Goal: Task Accomplishment & Management: Manage account settings

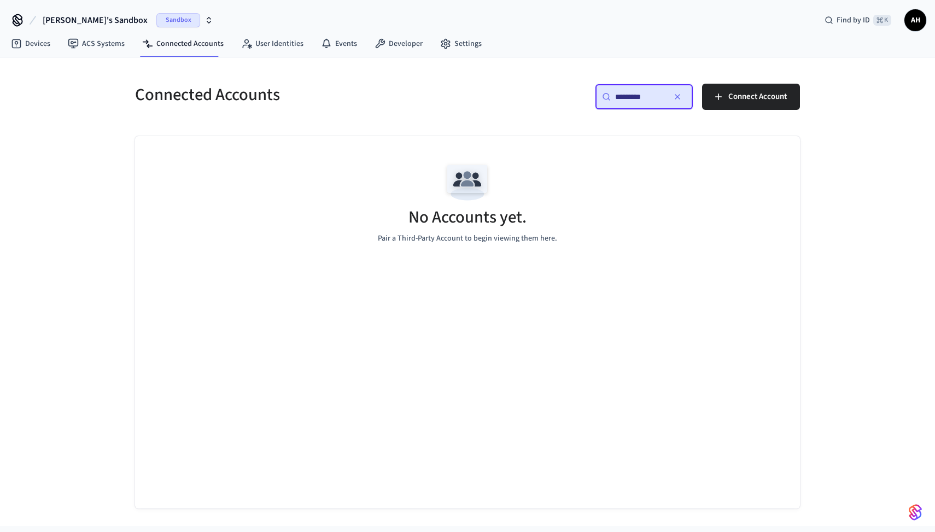
click at [742, 99] on span "Connect Account" at bounding box center [757, 97] width 58 height 14
click at [747, 93] on span "Connect Account" at bounding box center [757, 97] width 58 height 14
click at [782, 93] on span "Connect Account" at bounding box center [757, 97] width 58 height 14
click at [185, 60] on div "Connected Accounts ​ ********* ​ Connect Account No Accounts yet. Pair a Third-…" at bounding box center [468, 282] width 700 height 451
click at [90, 46] on link "ACS Systems" at bounding box center [96, 44] width 74 height 20
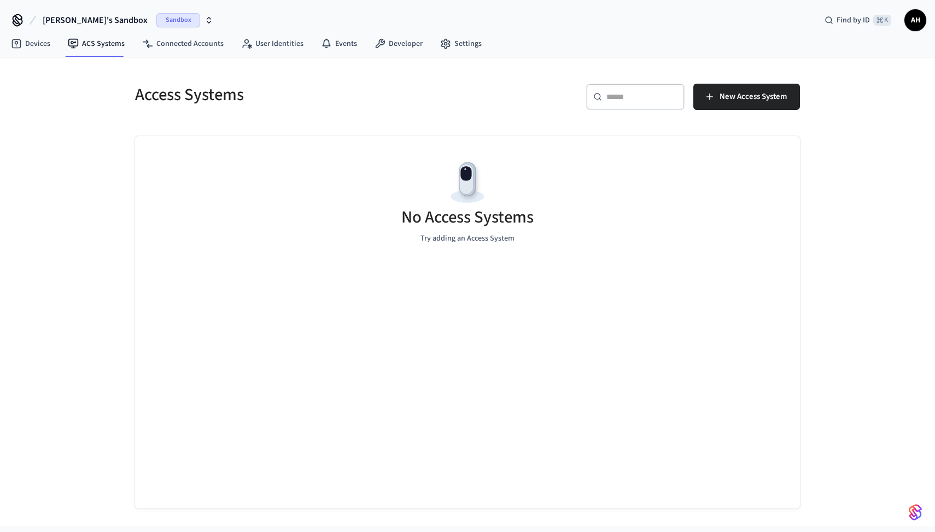
click at [203, 45] on link "Connected Accounts" at bounding box center [182, 44] width 99 height 20
click at [483, 242] on p "Pair a Third-Party Account to begin viewing them here." at bounding box center [467, 238] width 179 height 11
click at [484, 160] on img at bounding box center [467, 182] width 49 height 49
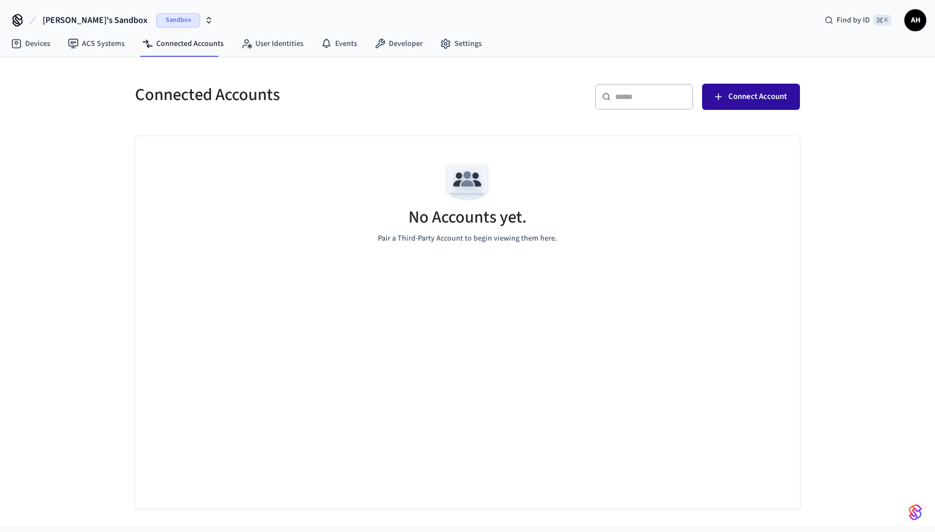
click at [724, 95] on button "Connect Account" at bounding box center [751, 97] width 98 height 26
click at [339, 109] on div "Connected Accounts" at bounding box center [291, 95] width 339 height 48
click at [753, 103] on span "Connect Account" at bounding box center [757, 97] width 58 height 14
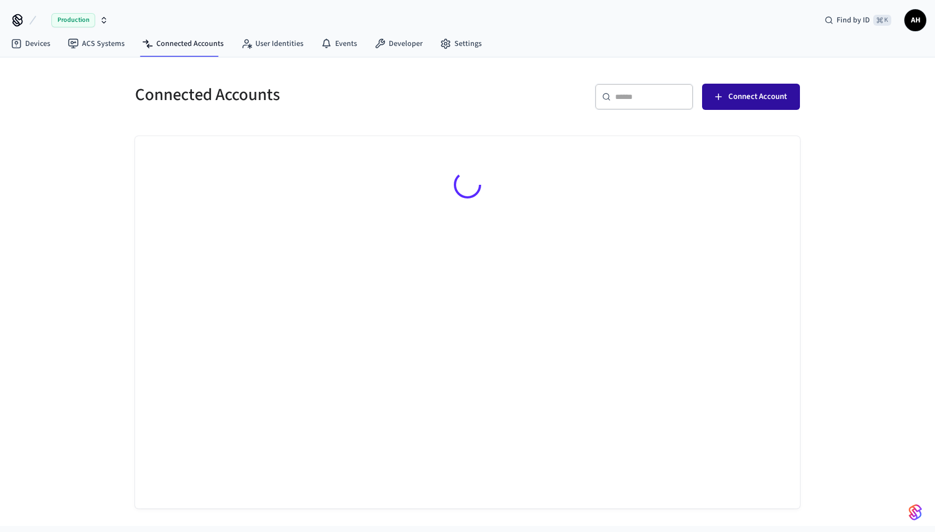
click at [760, 101] on span "Connect Account" at bounding box center [757, 97] width 58 height 14
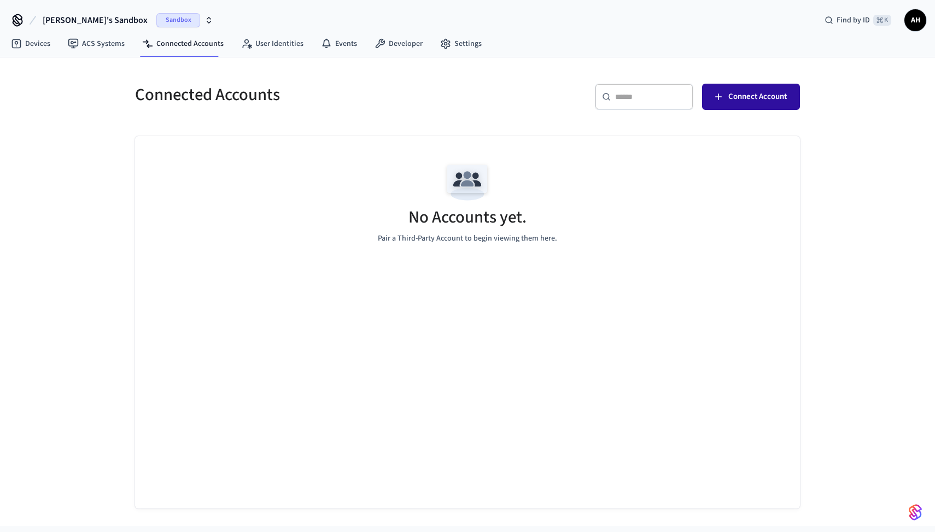
click at [726, 102] on button "Connect Account" at bounding box center [751, 97] width 98 height 26
click at [745, 92] on span "Connect Account" at bounding box center [757, 97] width 58 height 14
click at [736, 93] on span "Connect Account" at bounding box center [757, 97] width 58 height 14
click at [911, 19] on span "AH" at bounding box center [915, 20] width 20 height 20
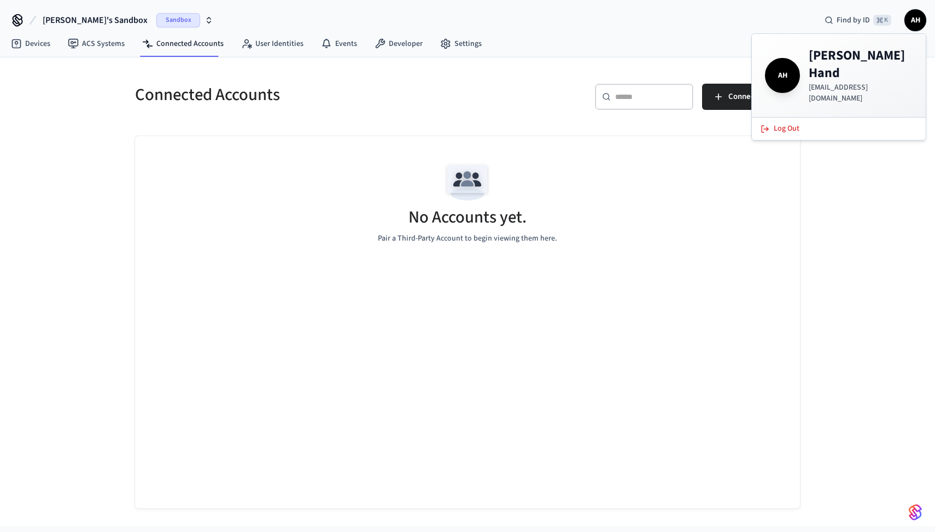
click at [18, 19] on icon at bounding box center [17, 19] width 9 height 9
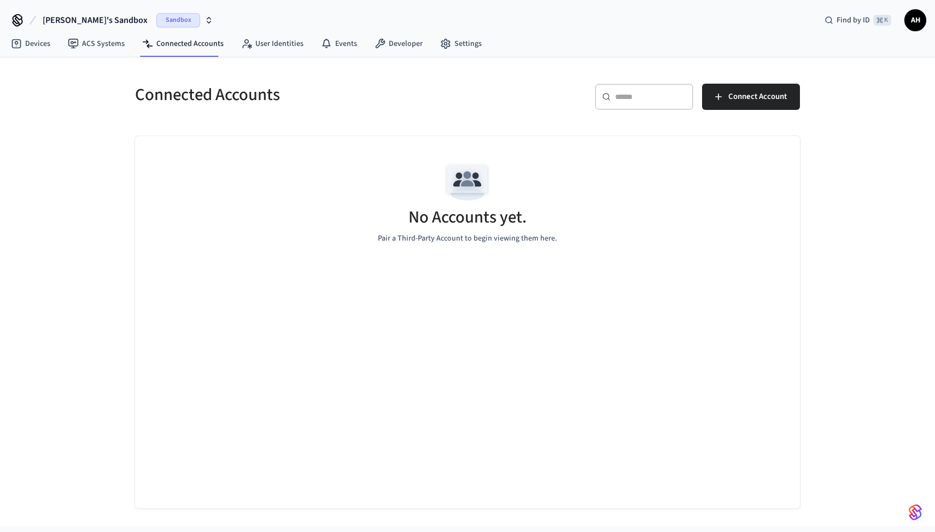
click at [18, 19] on icon at bounding box center [17, 19] width 9 height 9
click at [72, 20] on span "[PERSON_NAME]'s Sandbox" at bounding box center [95, 20] width 105 height 13
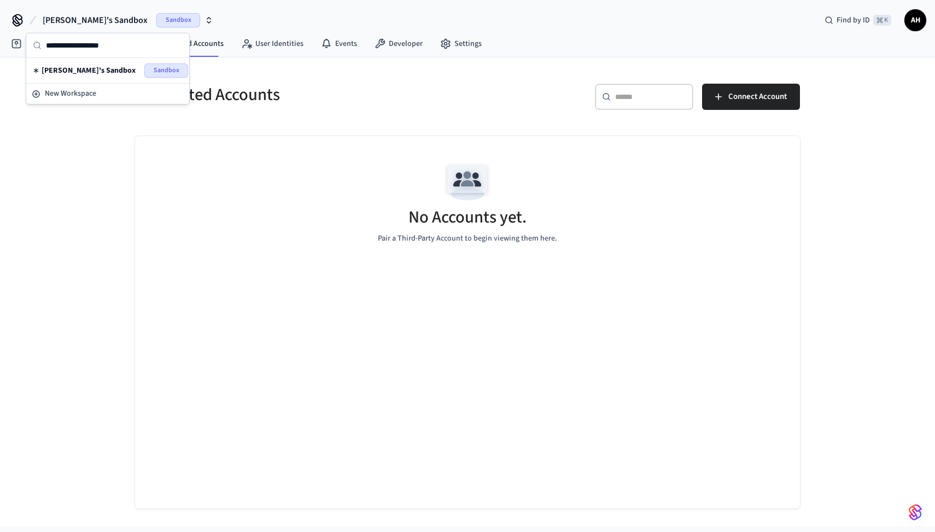
click at [85, 68] on span "[PERSON_NAME]'s Sandbox" at bounding box center [89, 70] width 94 height 11
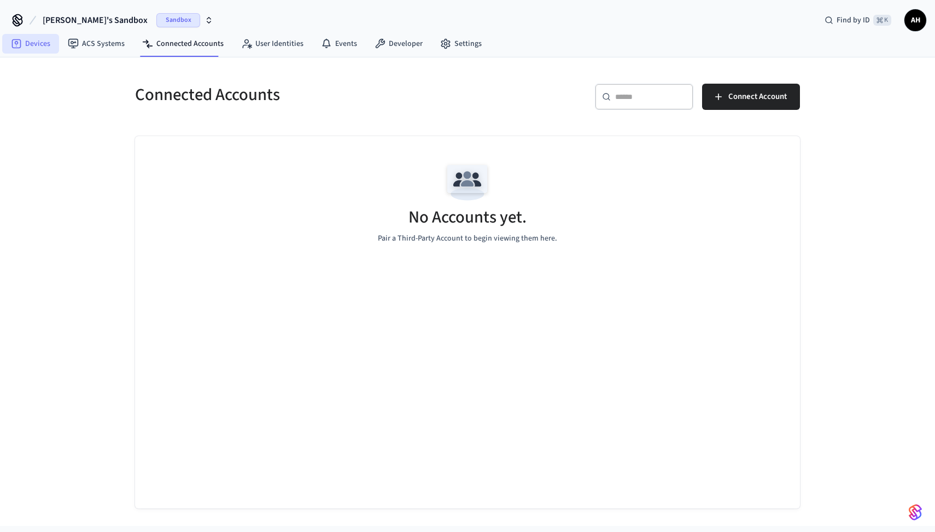
click at [28, 38] on link "Devices" at bounding box center [30, 44] width 57 height 20
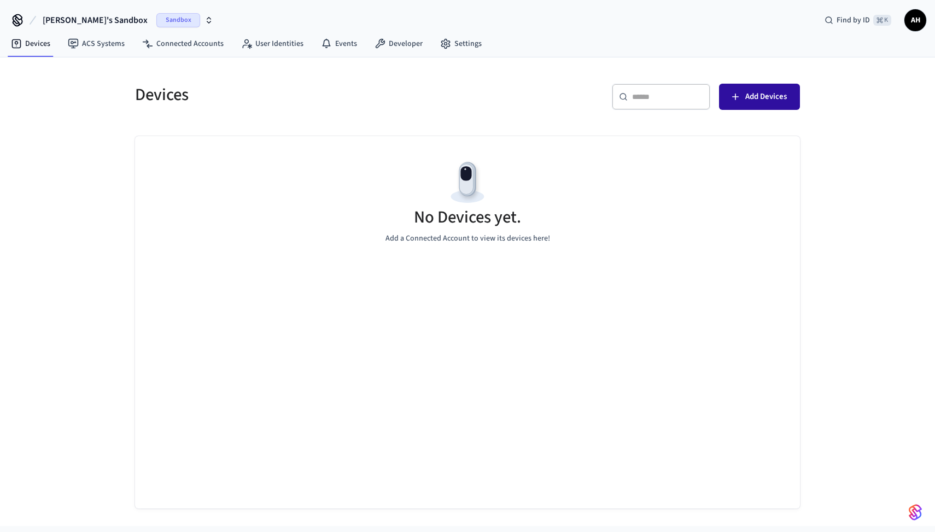
click at [760, 101] on span "Add Devices" at bounding box center [766, 97] width 42 height 14
click at [181, 46] on link "Connected Accounts" at bounding box center [182, 44] width 99 height 20
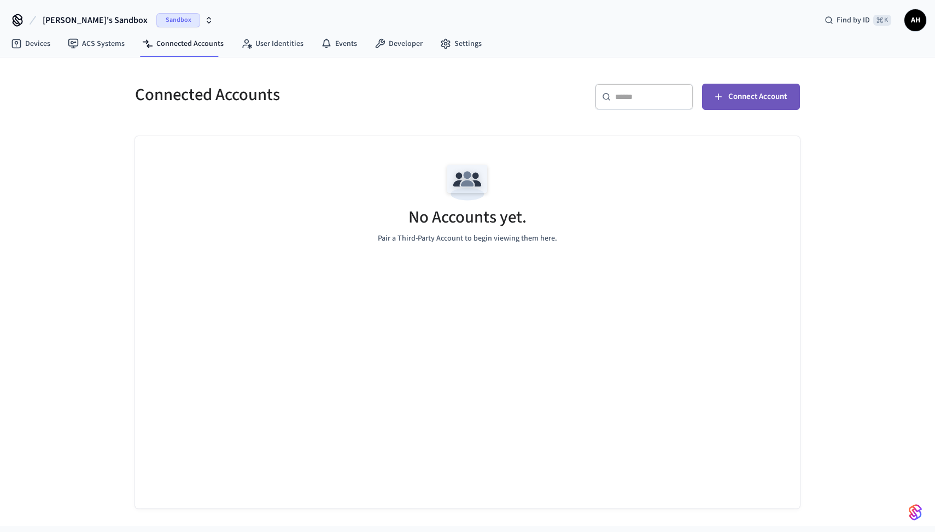
click at [748, 103] on span "Connect Account" at bounding box center [757, 97] width 58 height 14
